Goal: Use online tool/utility: Utilize a website feature to perform a specific function

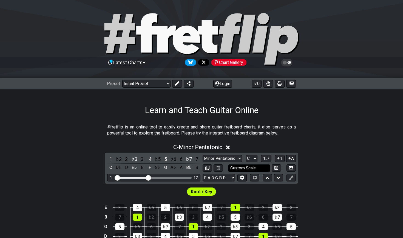
scroll to position [9, 0]
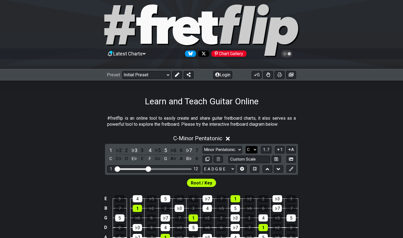
select select "C#"
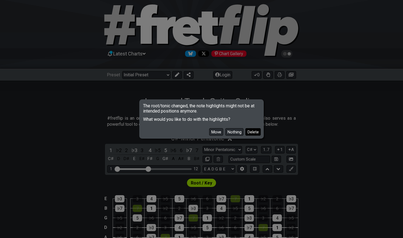
click at [254, 133] on button "Delete" at bounding box center [253, 131] width 15 height 7
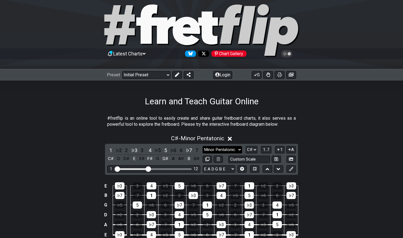
select select "Major / [PERSON_NAME]"
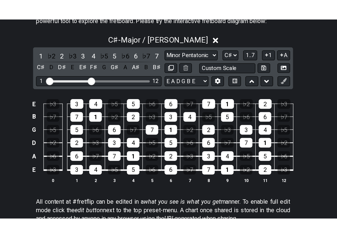
scroll to position [97, 0]
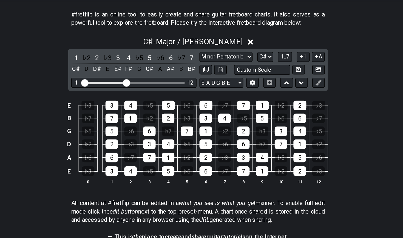
click at [107, 77] on div "1 12" at bounding box center [153, 80] width 93 height 7
drag, startPoint x: 93, startPoint y: 62, endPoint x: 98, endPoint y: 62, distance: 5.2
click at [115, 80] on input "Visible fret range" at bounding box center [154, 80] width 78 height 0
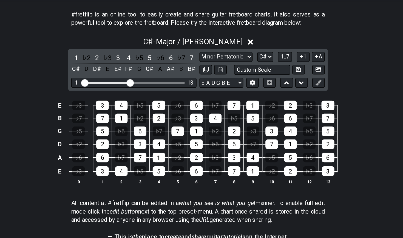
click at [115, 80] on input "Visible fret range" at bounding box center [154, 80] width 78 height 0
drag, startPoint x: 98, startPoint y: 62, endPoint x: 101, endPoint y: 62, distance: 3.0
click at [115, 80] on input "Visible fret range" at bounding box center [154, 80] width 78 height 0
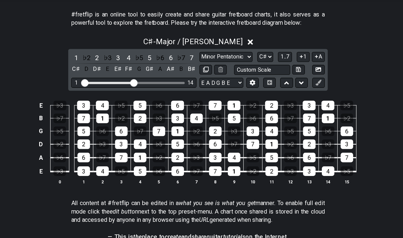
click at [115, 80] on input "Visible fret range" at bounding box center [154, 80] width 78 height 0
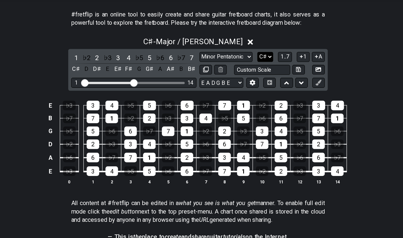
select select "Bb"
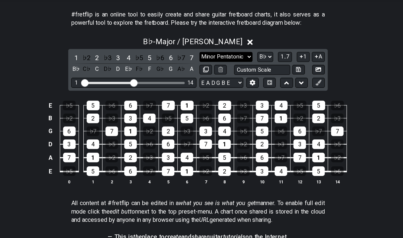
select select "Minor / Aeolian"
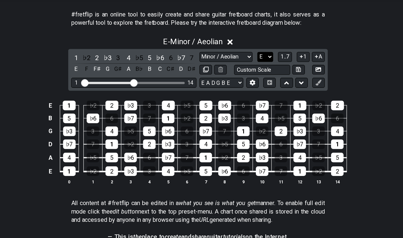
select select "Eb"
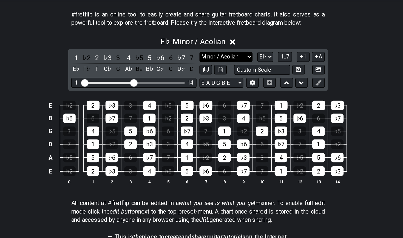
select select "Major / [PERSON_NAME]"
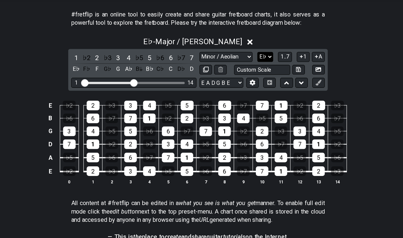
select select "E"
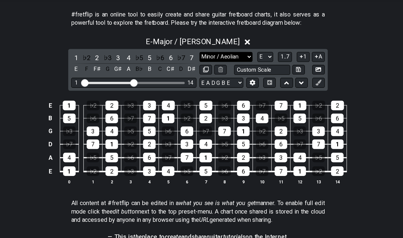
select select "Minor / Aeolian"
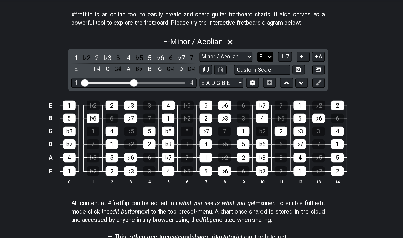
select select "F#"
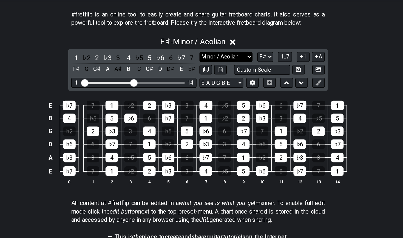
select select "Major / [PERSON_NAME]"
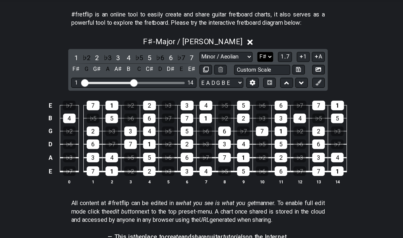
select select "E"
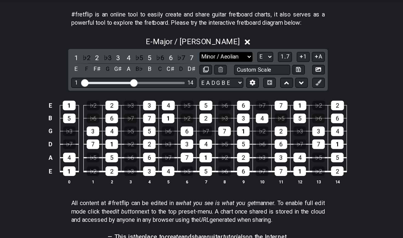
select select "Minor / Aeolian"
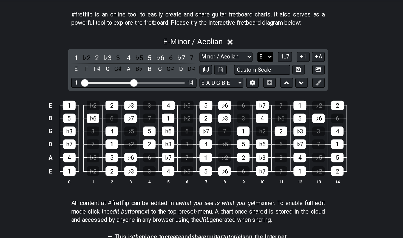
select select "G"
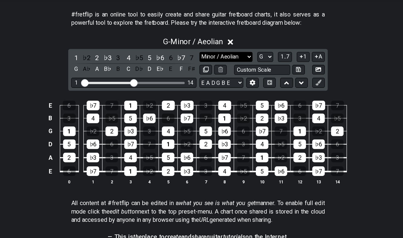
select select "Major / [PERSON_NAME]"
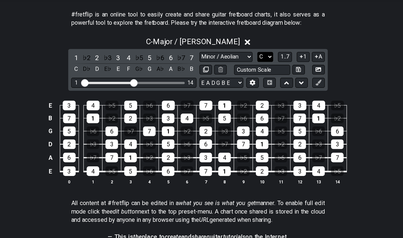
select select "D"
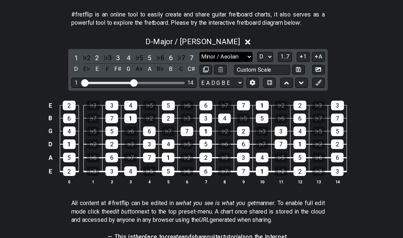
select select "Dorian"
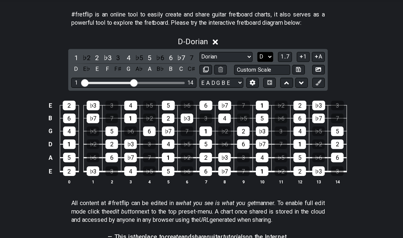
select select "C"
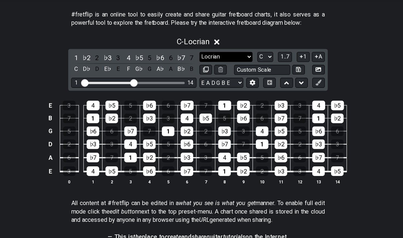
select select "Minor / Aeolian"
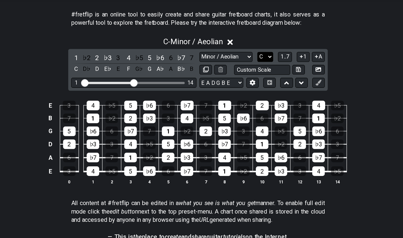
select select "C#"
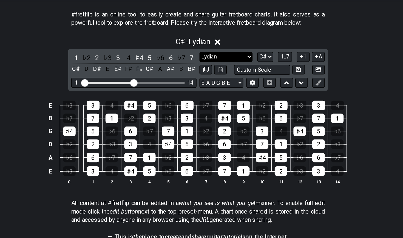
select select "Dorian"
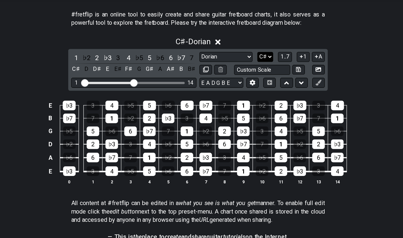
select select "C"
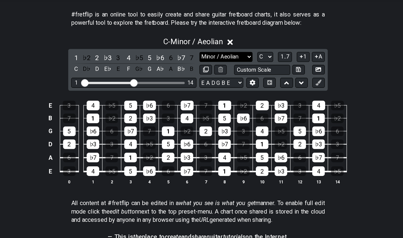
select select "Mixolydian"
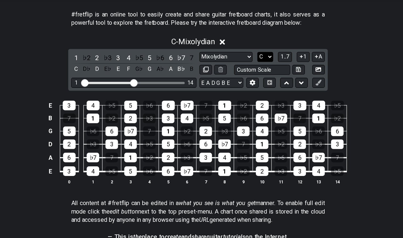
select select "F"
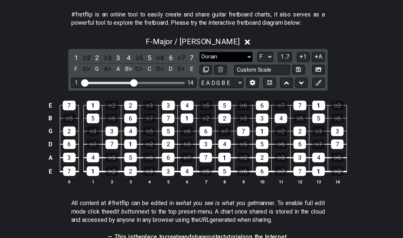
select select "Dorian"
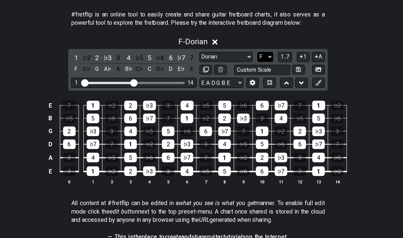
select select "Eb"
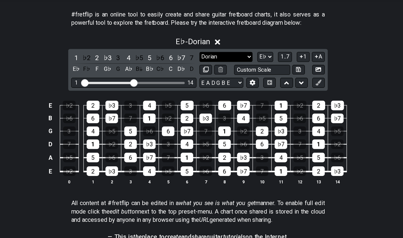
select select "Major / [PERSON_NAME]"
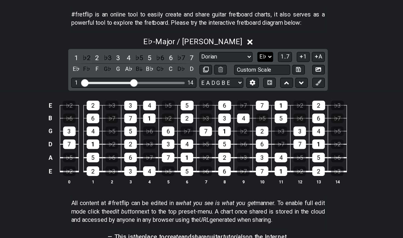
select select "D"
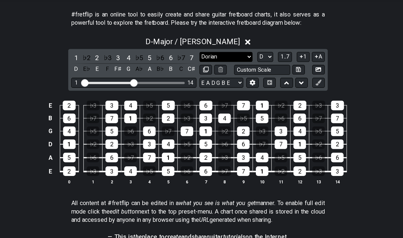
select select "Minor / Aeolian"
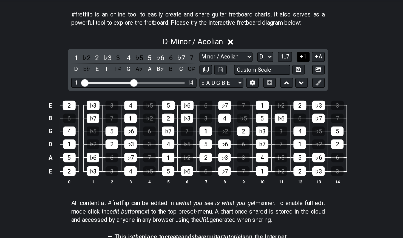
click at [276, 59] on icon at bounding box center [278, 61] width 5 height 4
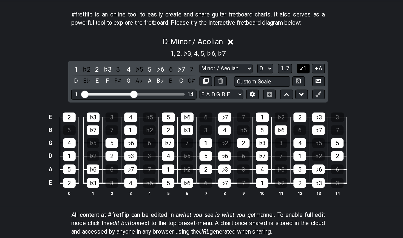
click at [276, 68] on icon at bounding box center [278, 70] width 5 height 4
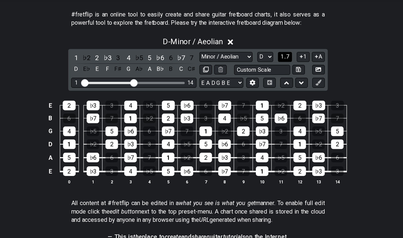
click at [263, 59] on span "1..7" at bounding box center [266, 61] width 7 height 5
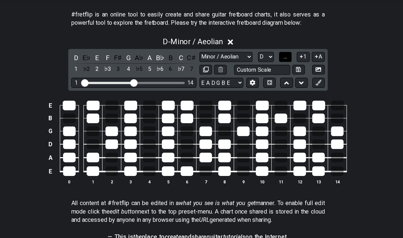
click at [265, 59] on span "..." at bounding box center [266, 61] width 2 height 5
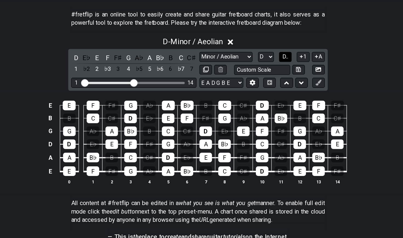
click at [265, 59] on span "D.." at bounding box center [267, 61] width 4 height 5
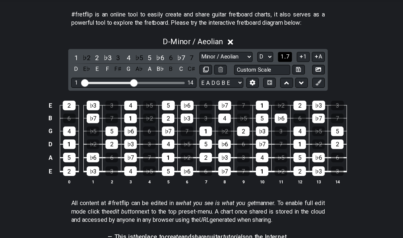
click at [263, 59] on span "1..7" at bounding box center [266, 61] width 7 height 5
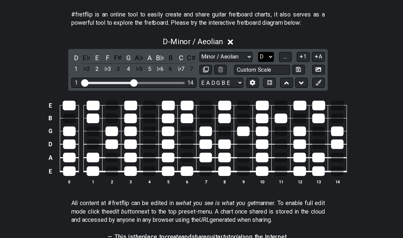
select select "G"
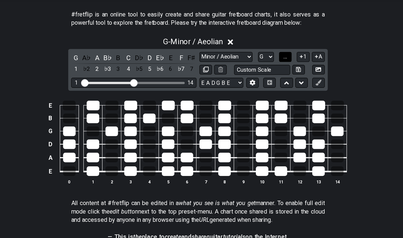
click at [262, 58] on button "..." at bounding box center [266, 61] width 9 height 7
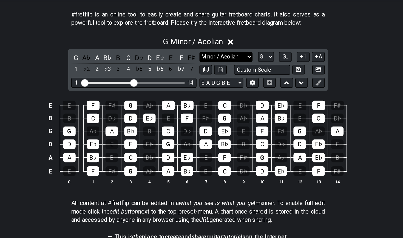
select select "Major / [PERSON_NAME]"
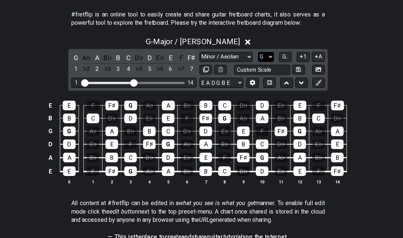
select select "G#"
